Goal: Browse casually: Explore the website without a specific task or goal

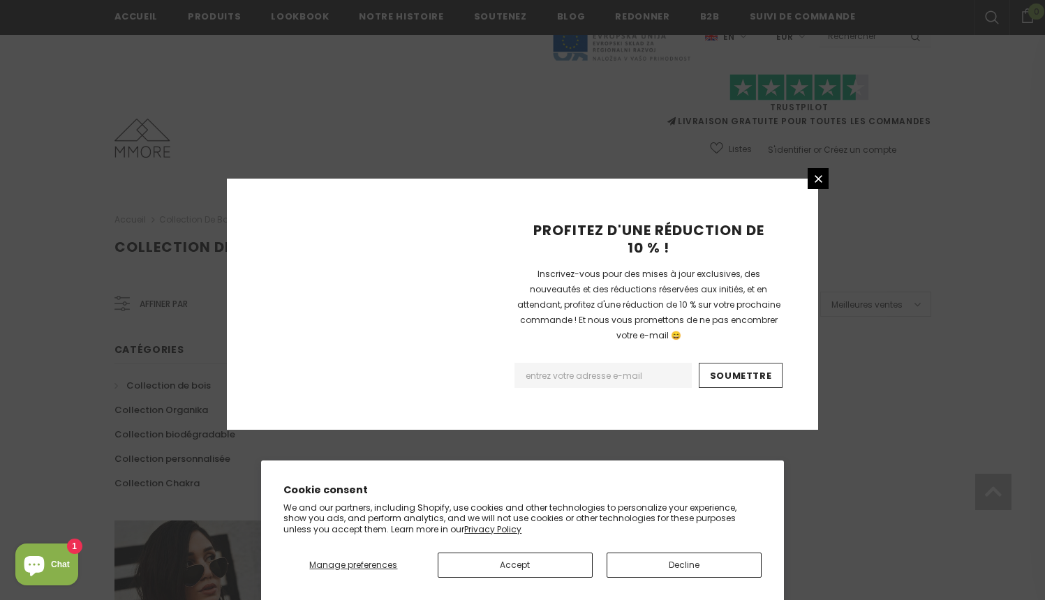
scroll to position [864, 0]
